Goal: Transaction & Acquisition: Purchase product/service

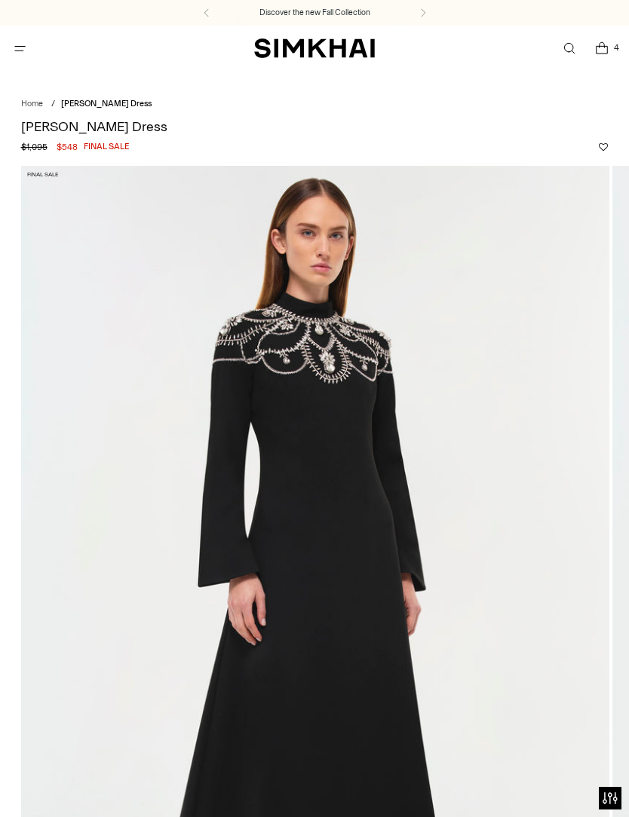
click at [20, 47] on icon "Open menu modal" at bounding box center [20, 48] width 16 height 12
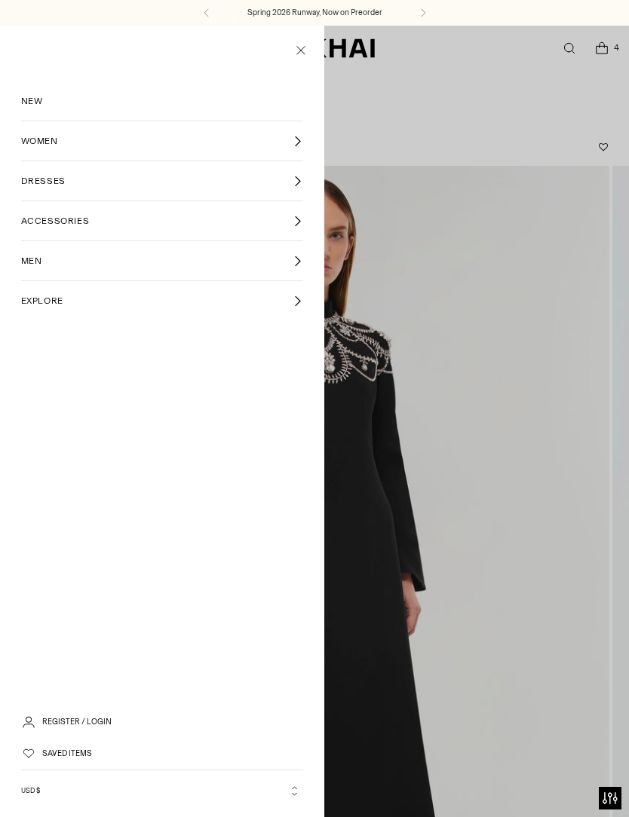
click at [52, 147] on span "WOMEN" at bounding box center [39, 141] width 37 height 14
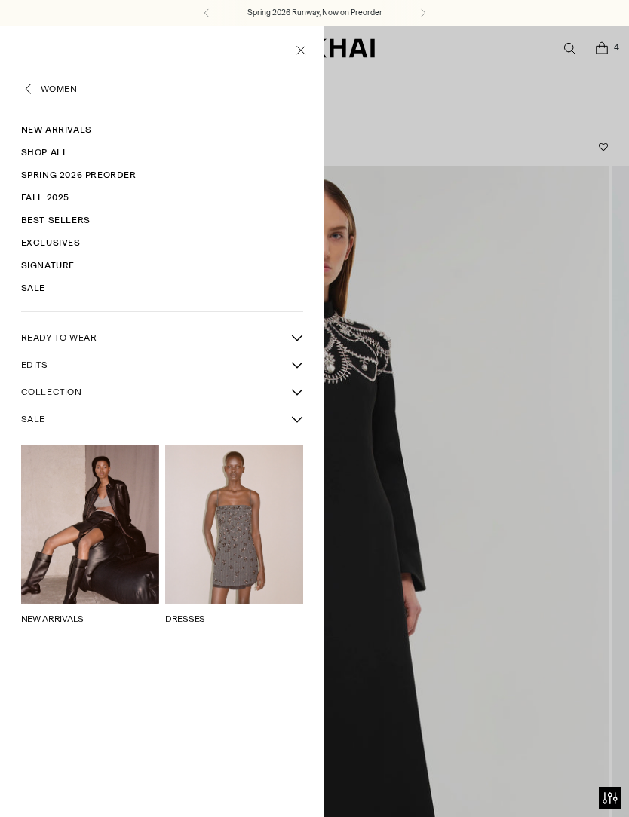
click at [48, 133] on link "New Arrivals" at bounding box center [162, 129] width 283 height 23
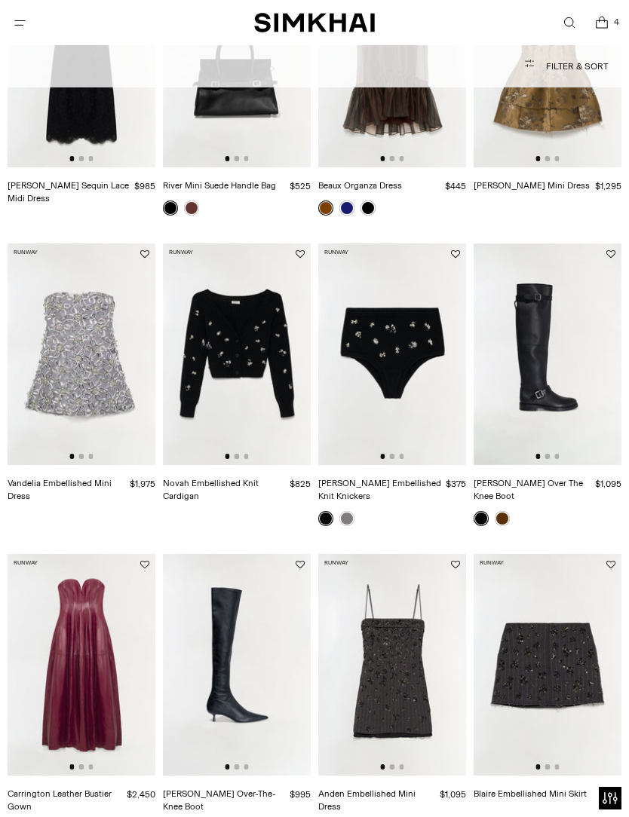
scroll to position [242, 0]
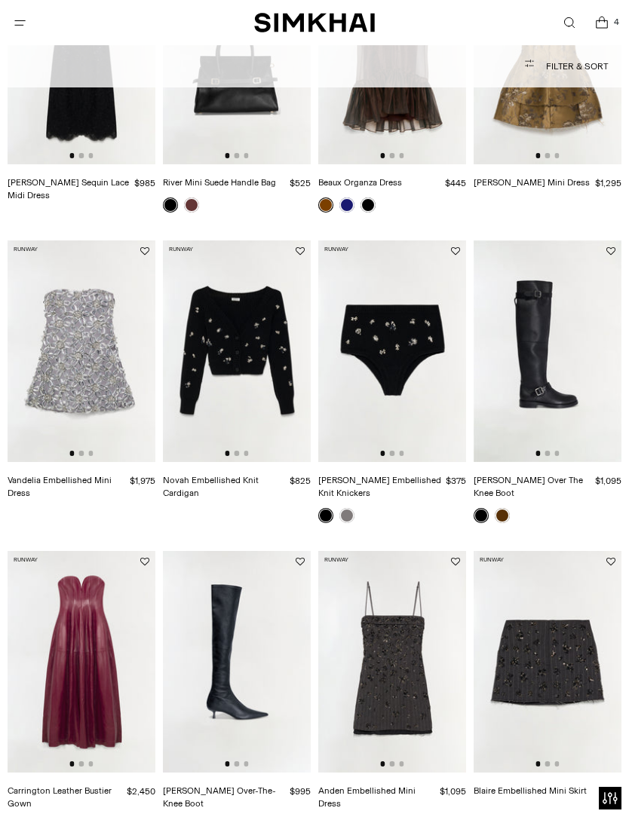
click at [189, 480] on link "Novah Embellished Knit Cardigan" at bounding box center [211, 487] width 96 height 24
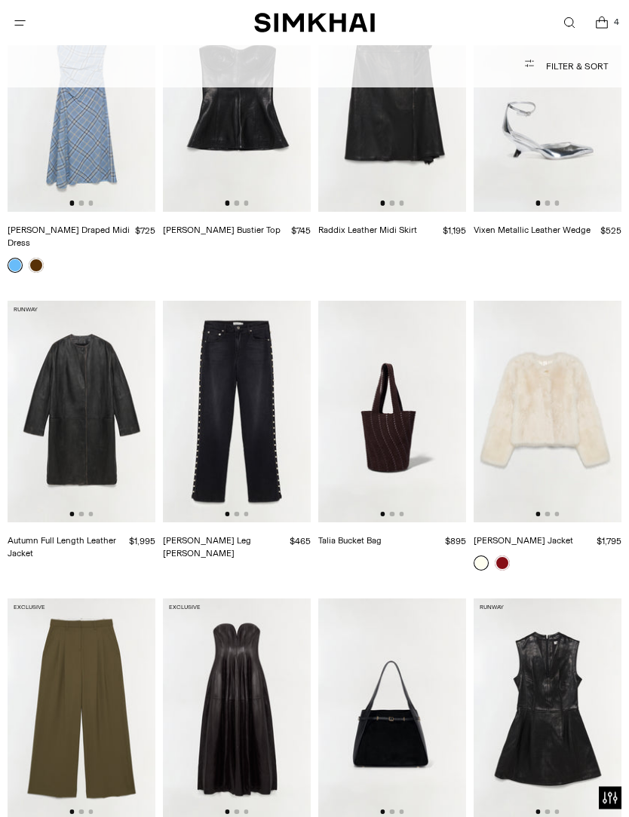
scroll to position [1835, 0]
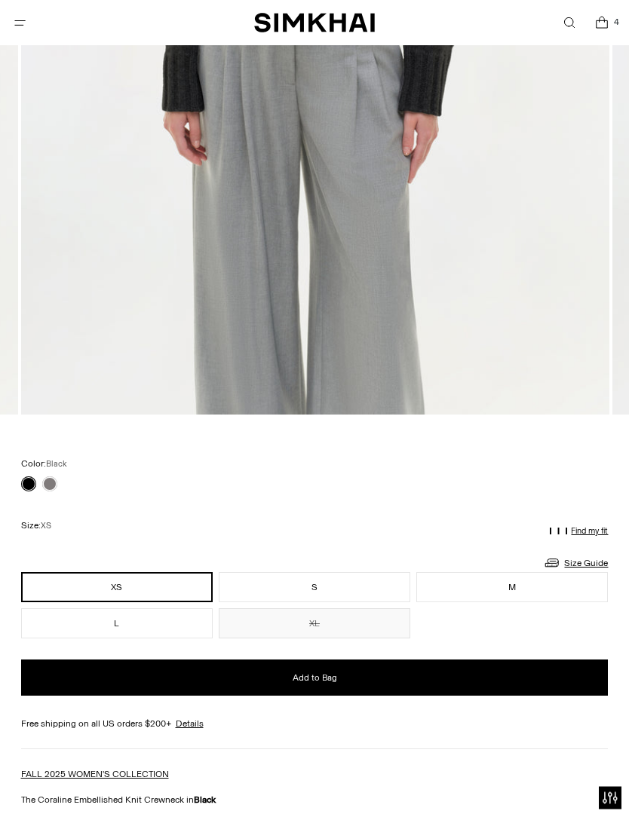
scroll to position [633, 0]
click at [44, 488] on link at bounding box center [49, 483] width 15 height 15
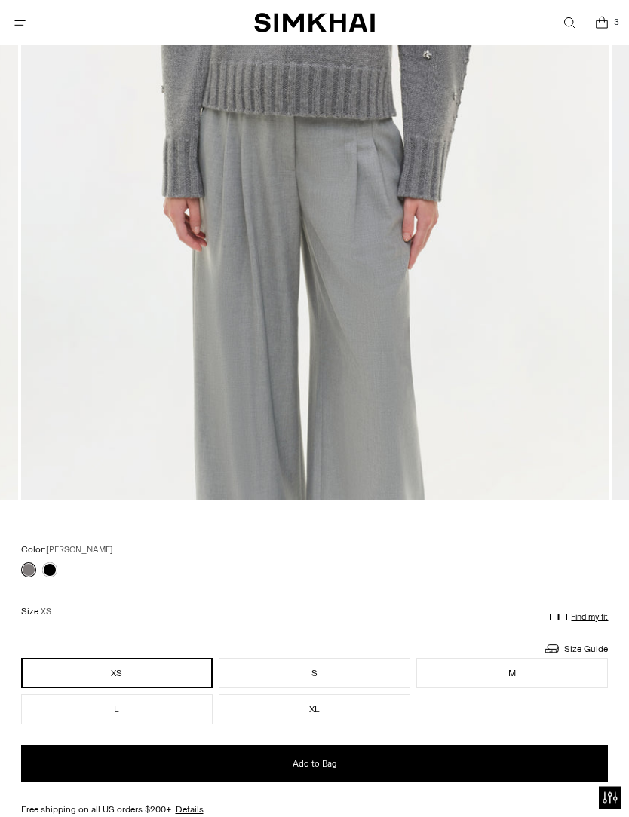
scroll to position [731, 0]
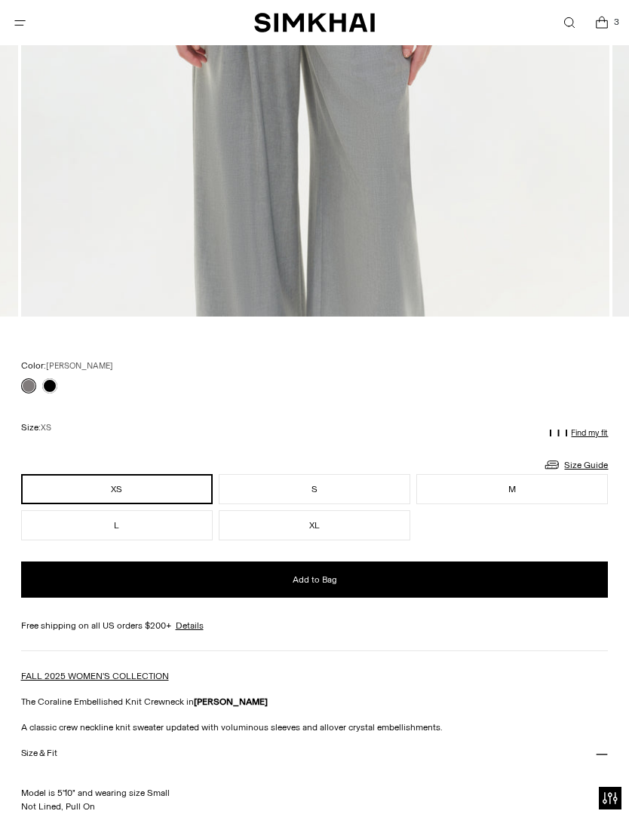
click at [97, 517] on button "L" at bounding box center [117, 525] width 192 height 30
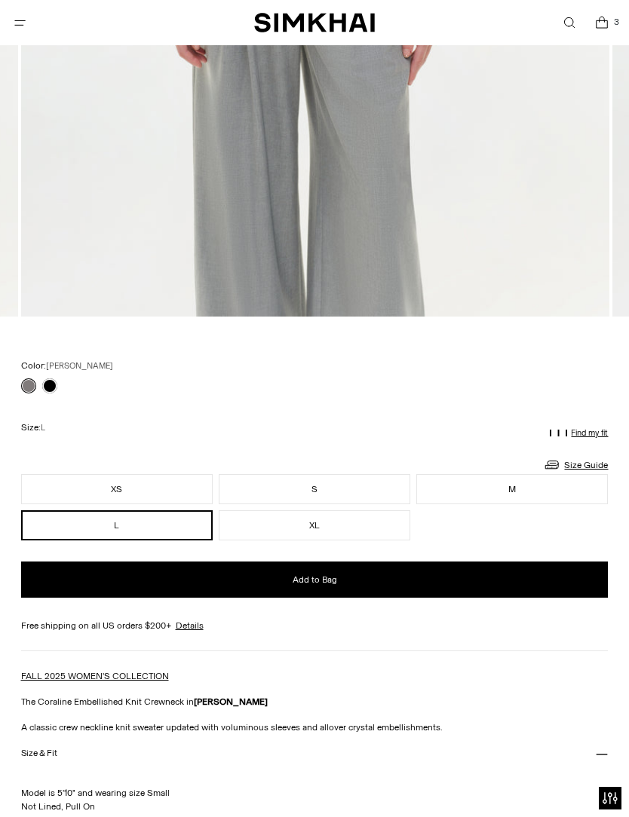
click at [409, 570] on button "Add to Bag" at bounding box center [314, 580] width 587 height 36
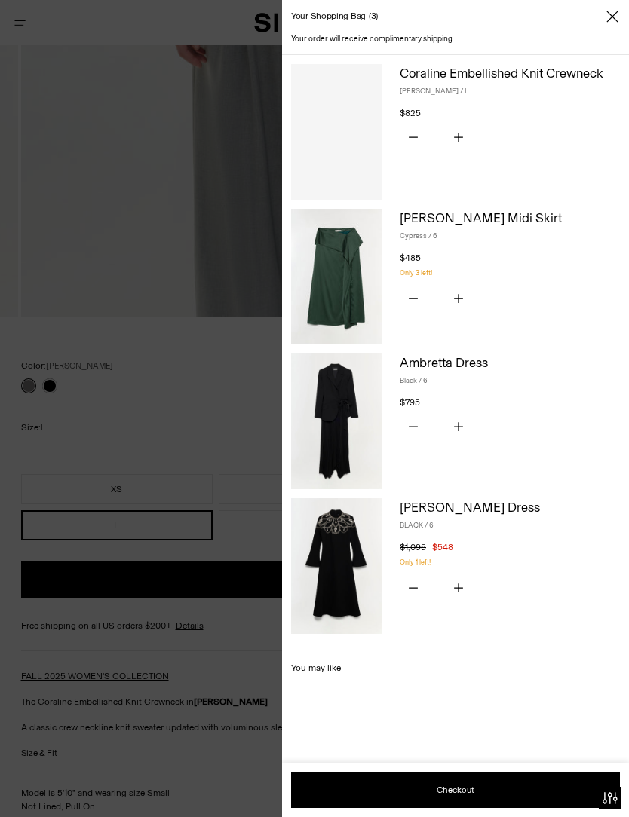
scroll to position [722, 0]
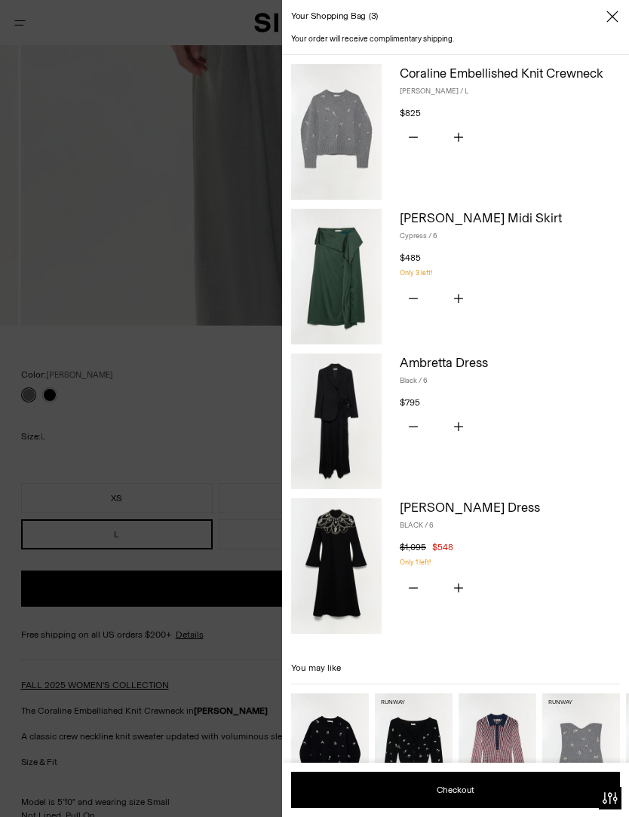
click at [33, 245] on div at bounding box center [314, 408] width 629 height 817
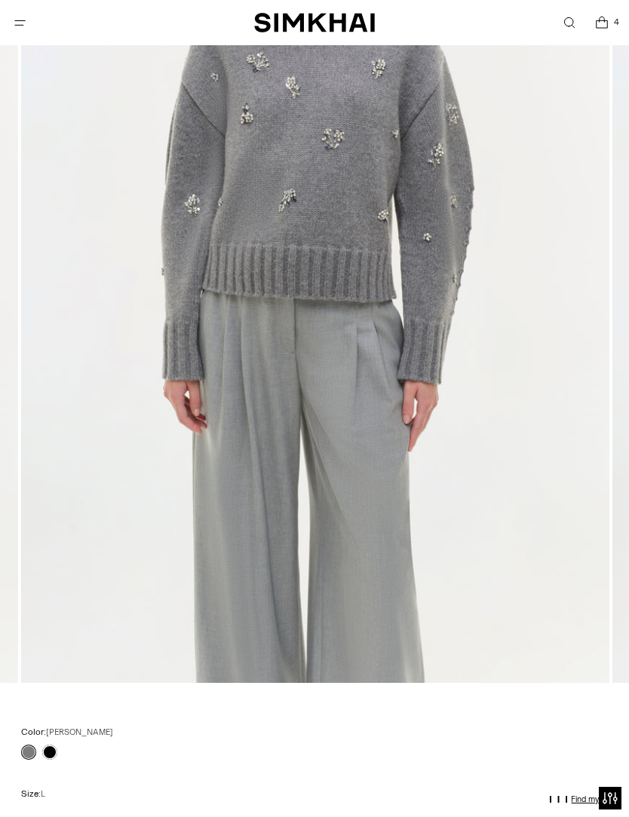
scroll to position [332, 0]
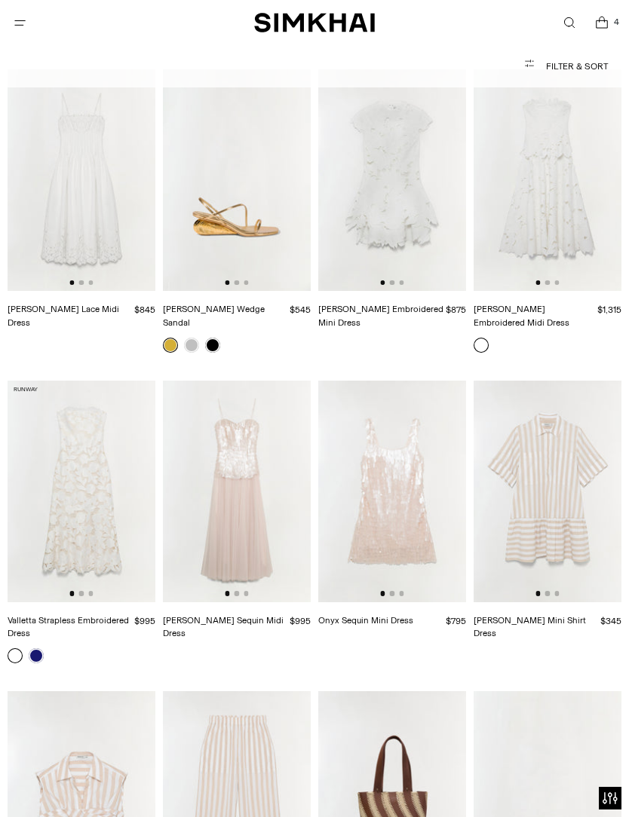
scroll to position [20527, 0]
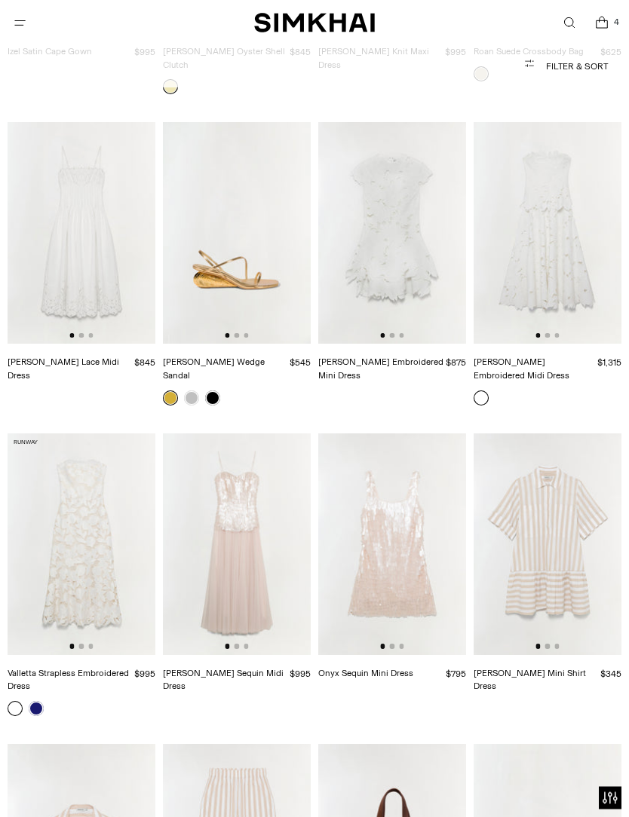
click at [607, 25] on icon "Open cart modal" at bounding box center [601, 24] width 11 height 8
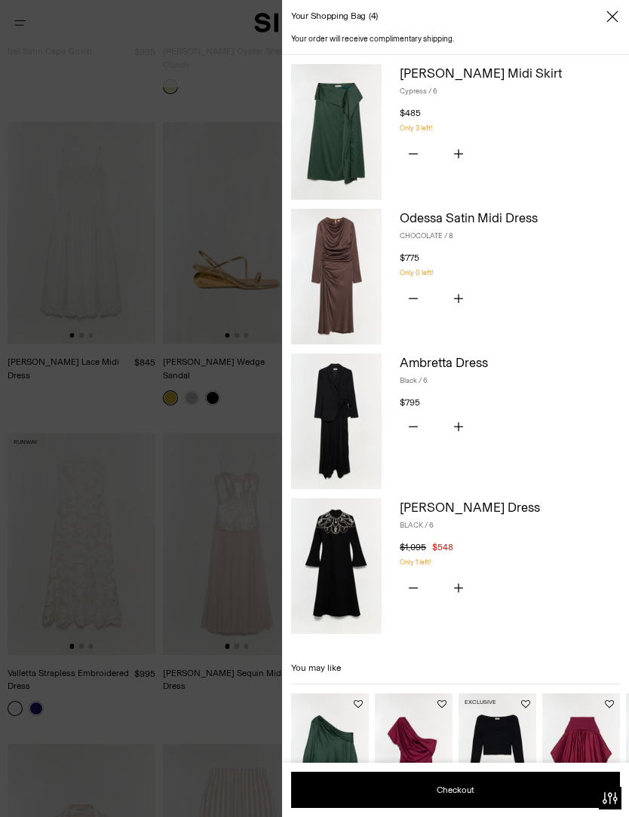
scroll to position [0, 0]
click at [357, 556] on img at bounding box center [336, 566] width 90 height 136
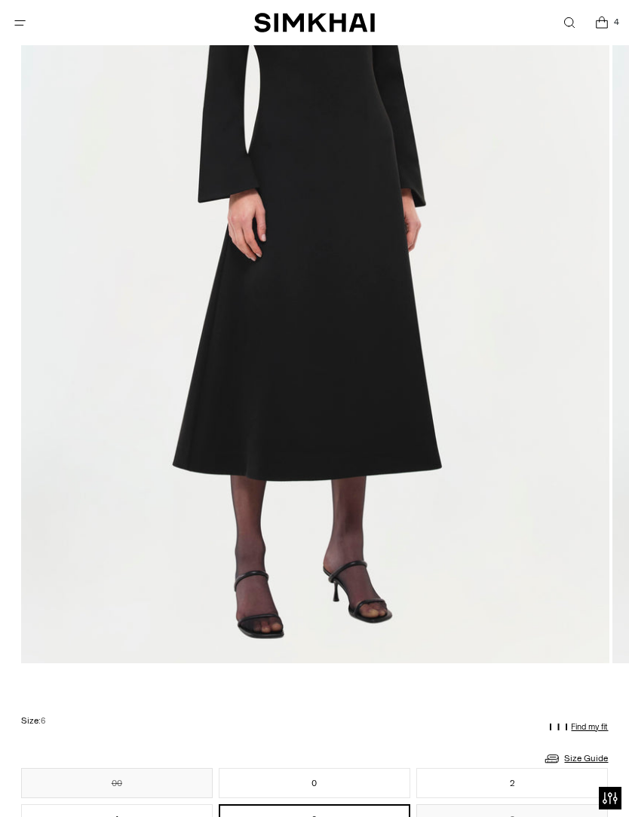
scroll to position [228, 0]
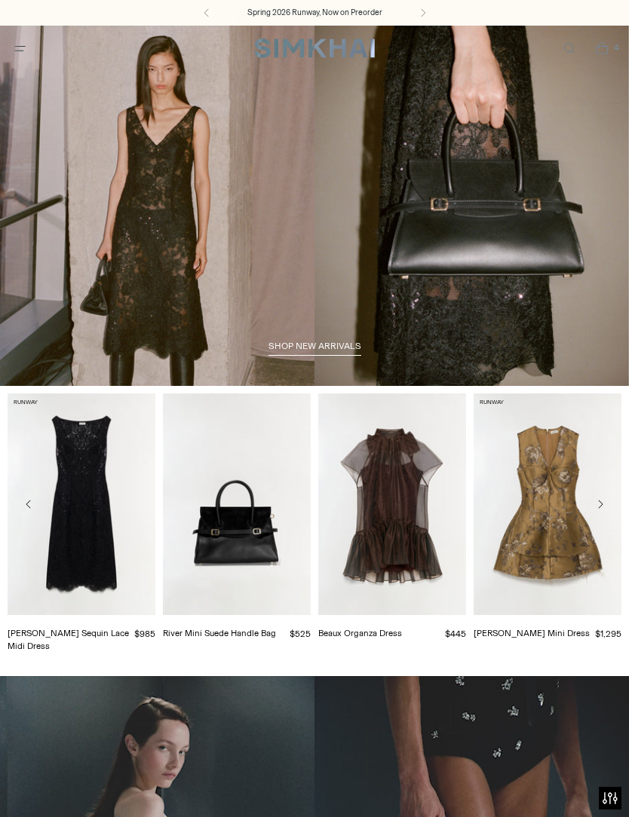
click at [20, 52] on icon "Open menu modal" at bounding box center [20, 48] width 16 height 12
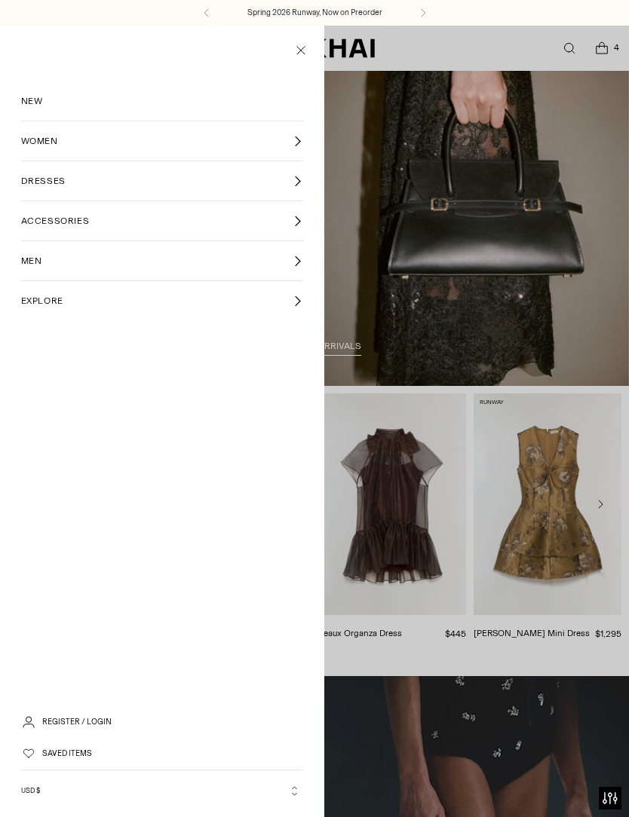
click at [63, 145] on link "WOMEN" at bounding box center [162, 140] width 283 height 39
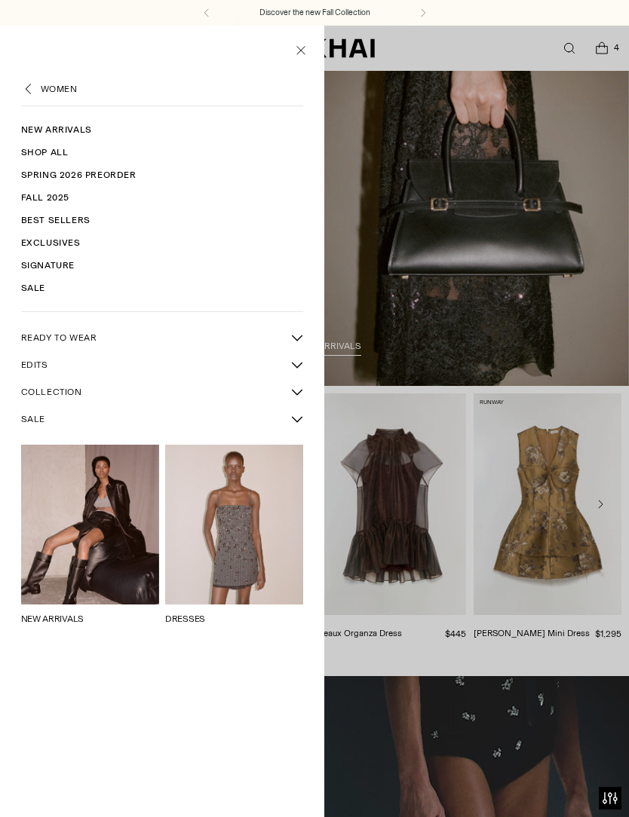
click at [65, 333] on span "READY TO WEAR" at bounding box center [59, 338] width 76 height 14
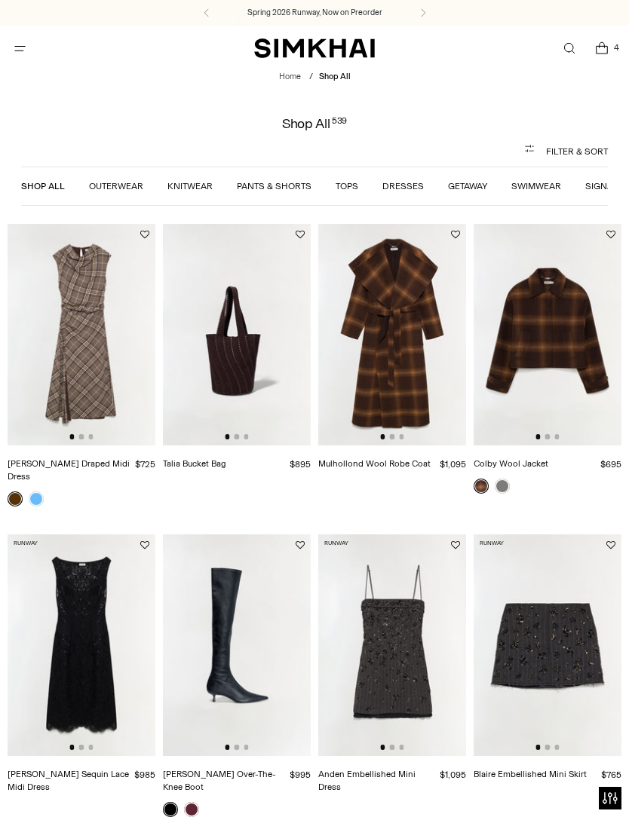
click at [182, 187] on link "Knitwear" at bounding box center [189, 186] width 45 height 11
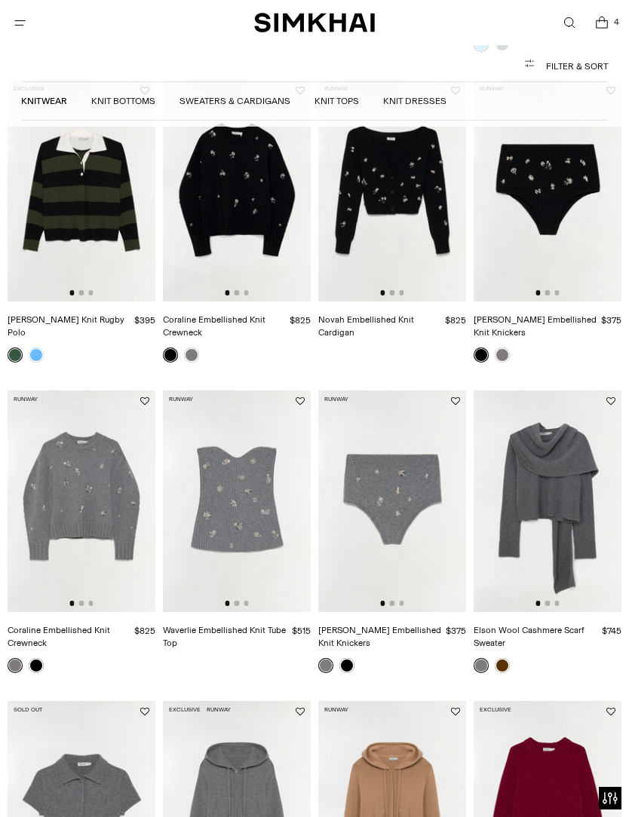
scroll to position [795, 0]
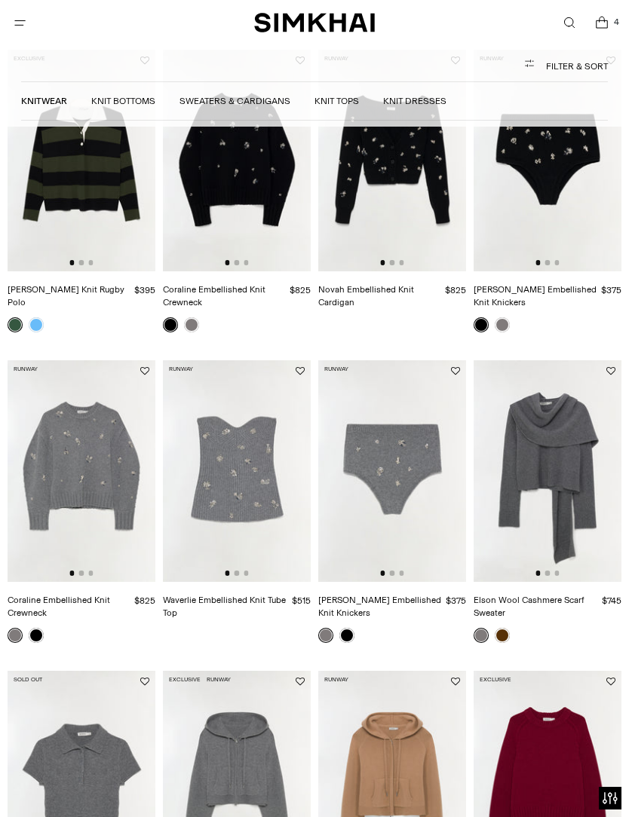
click at [69, 409] on img at bounding box center [82, 471] width 148 height 222
